Goal: Task Accomplishment & Management: Complete application form

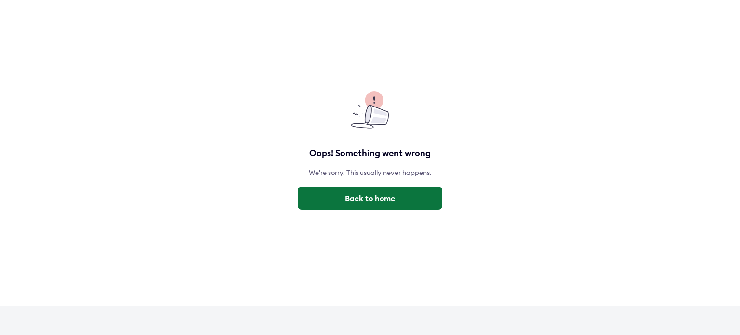
click at [362, 201] on button "Back to home" at bounding box center [370, 197] width 145 height 23
